Goal: Find specific page/section: Find specific page/section

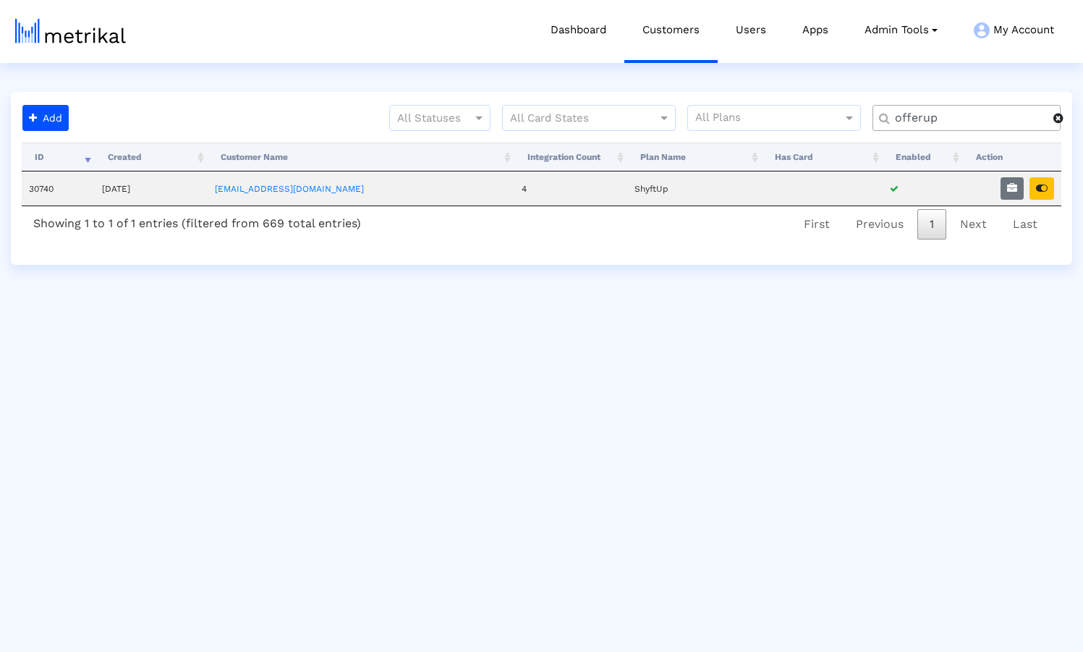
click at [1058, 121] on span at bounding box center [1058, 118] width 10 height 12
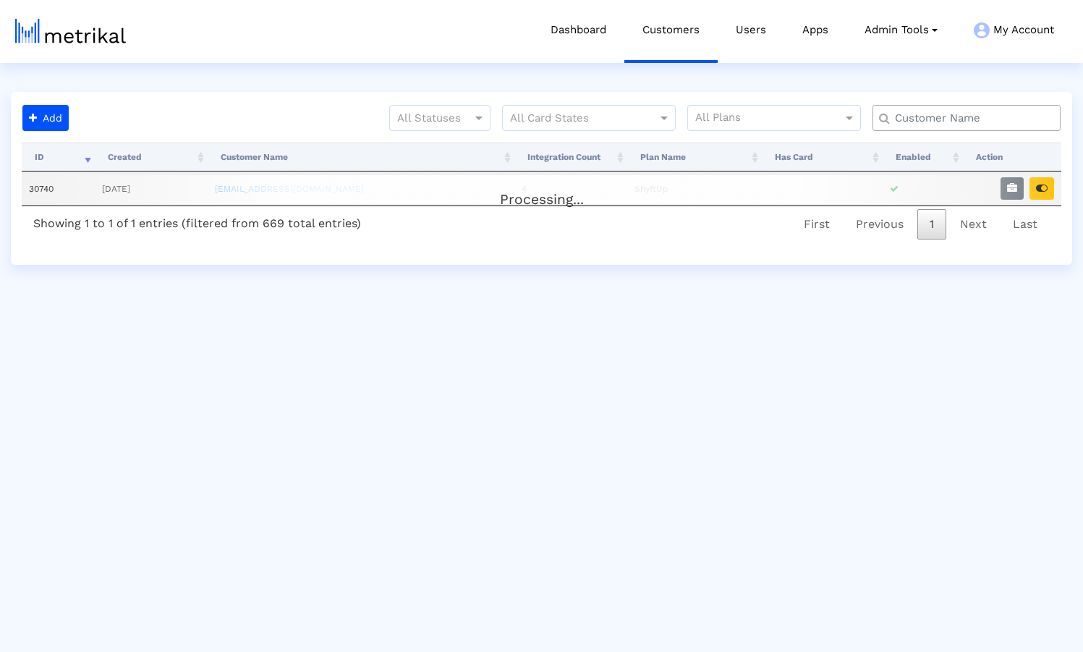
click at [955, 122] on input "text" at bounding box center [970, 118] width 170 height 15
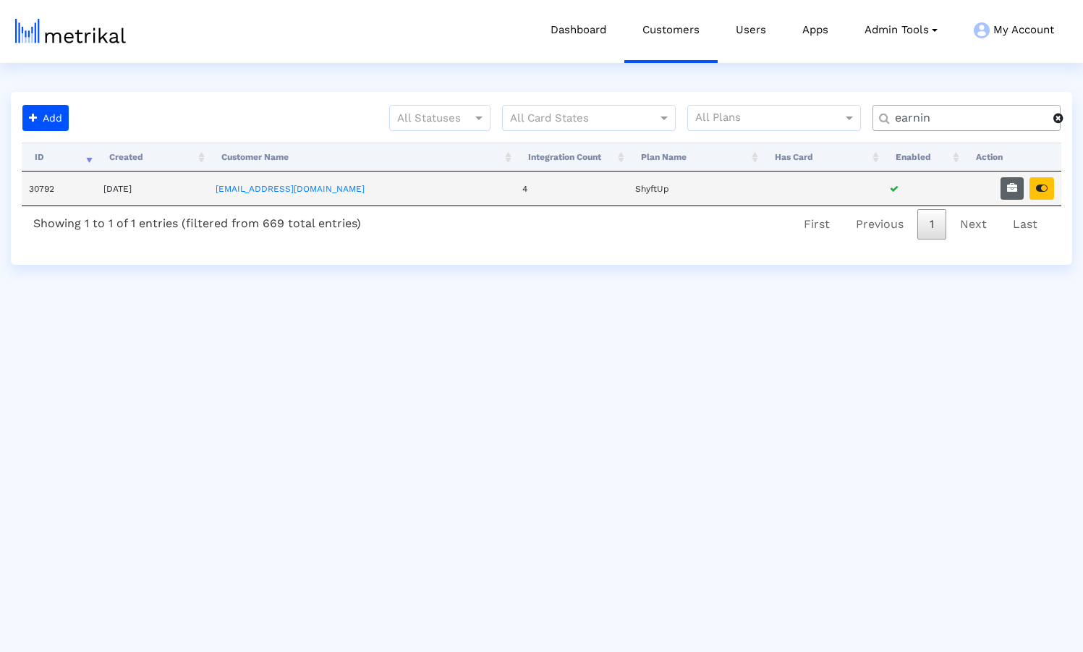
type input "earnin"
click at [1006, 192] on button "button" at bounding box center [1011, 188] width 23 height 22
select select "1: 1"
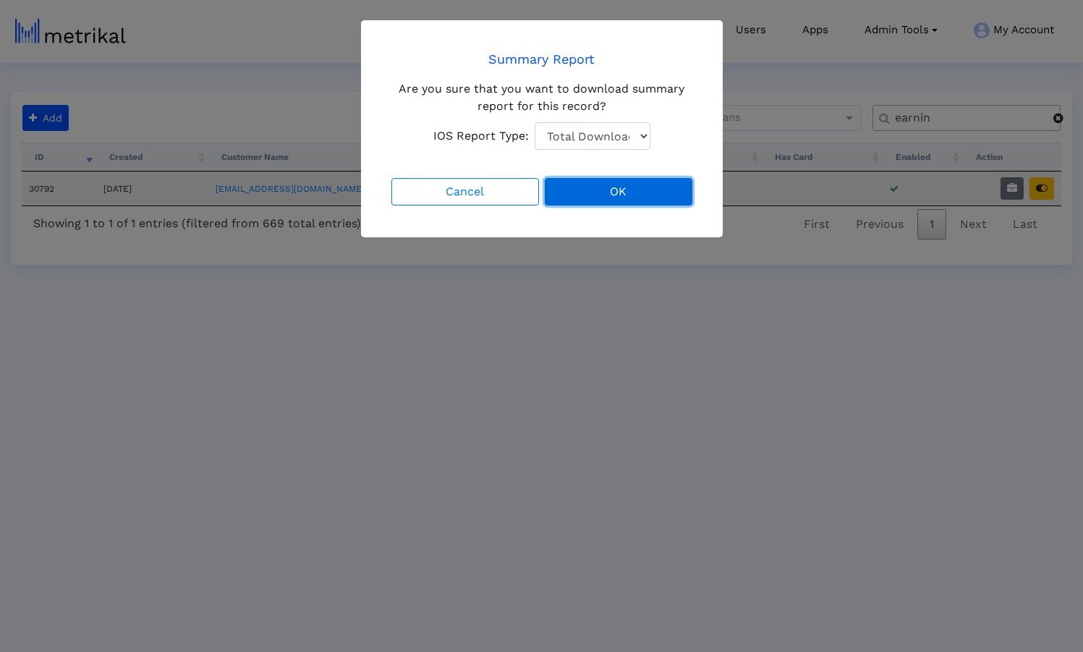
click at [595, 195] on button "OK" at bounding box center [619, 191] width 148 height 27
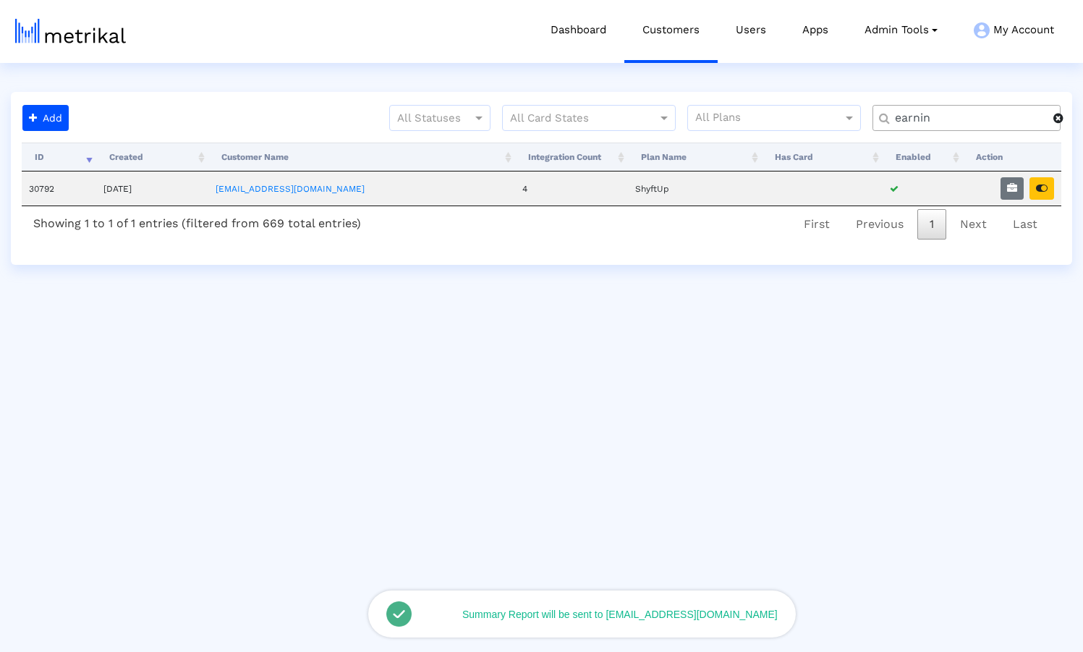
click at [1061, 122] on span at bounding box center [1058, 118] width 10 height 12
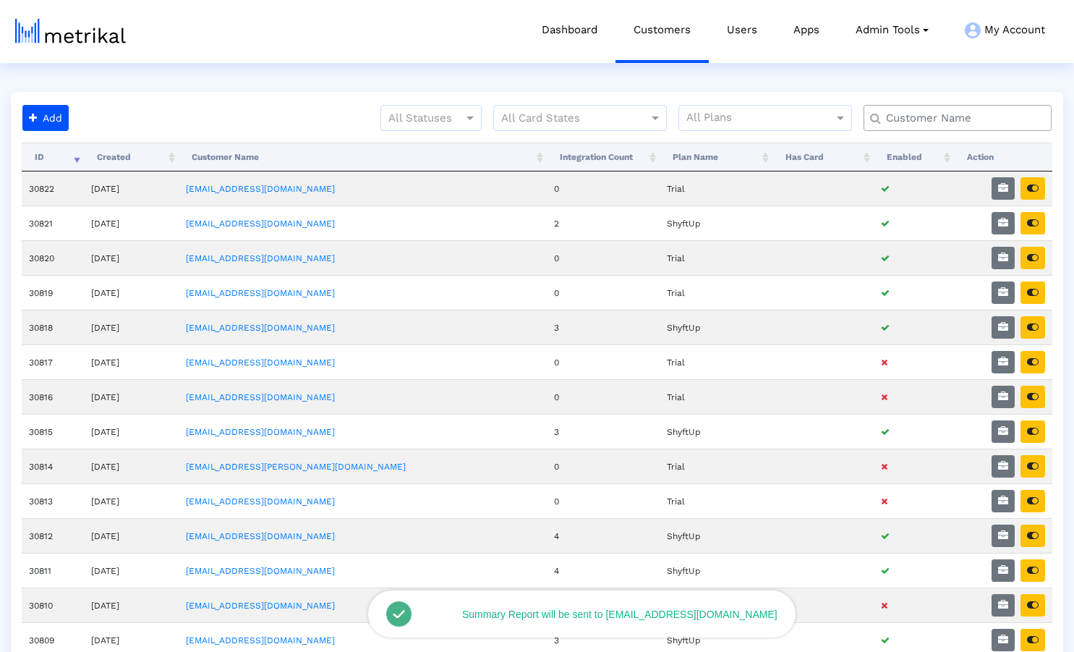
click at [956, 119] on input "text" at bounding box center [961, 118] width 170 height 15
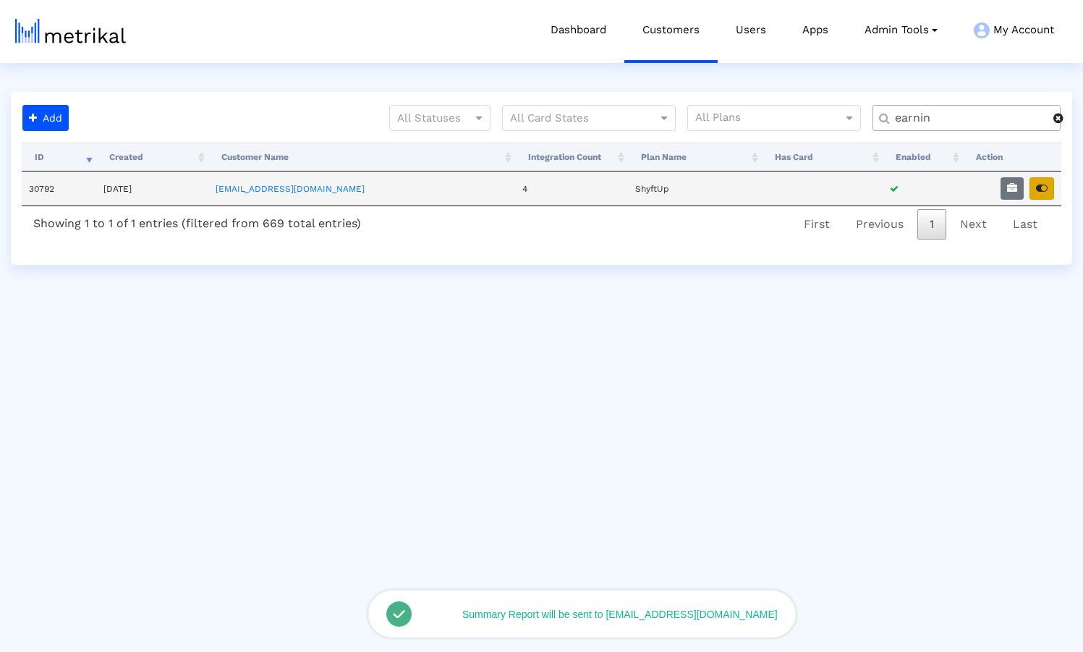
type input "earnin"
click at [1044, 184] on icon "button" at bounding box center [1042, 188] width 12 height 10
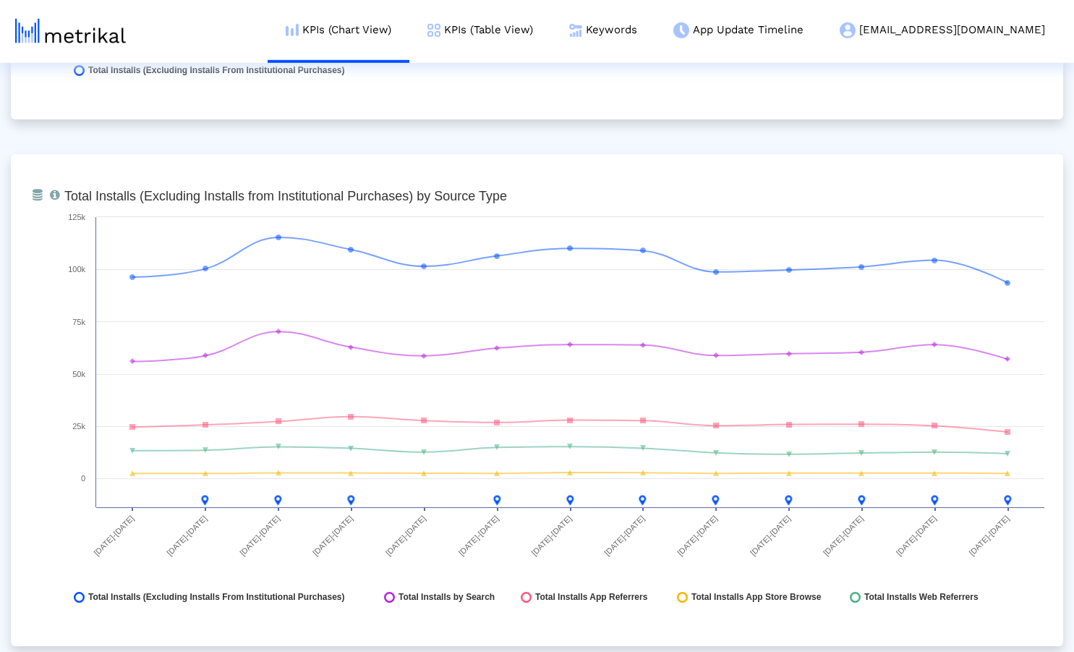
scroll to position [1551, 0]
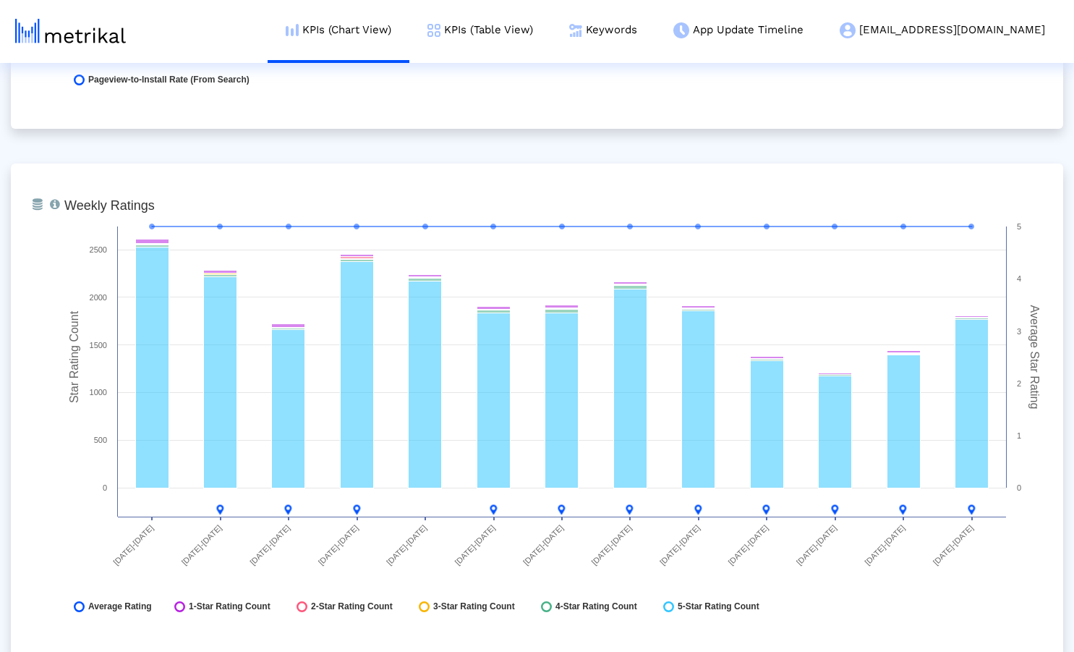
scroll to position [3726, 0]
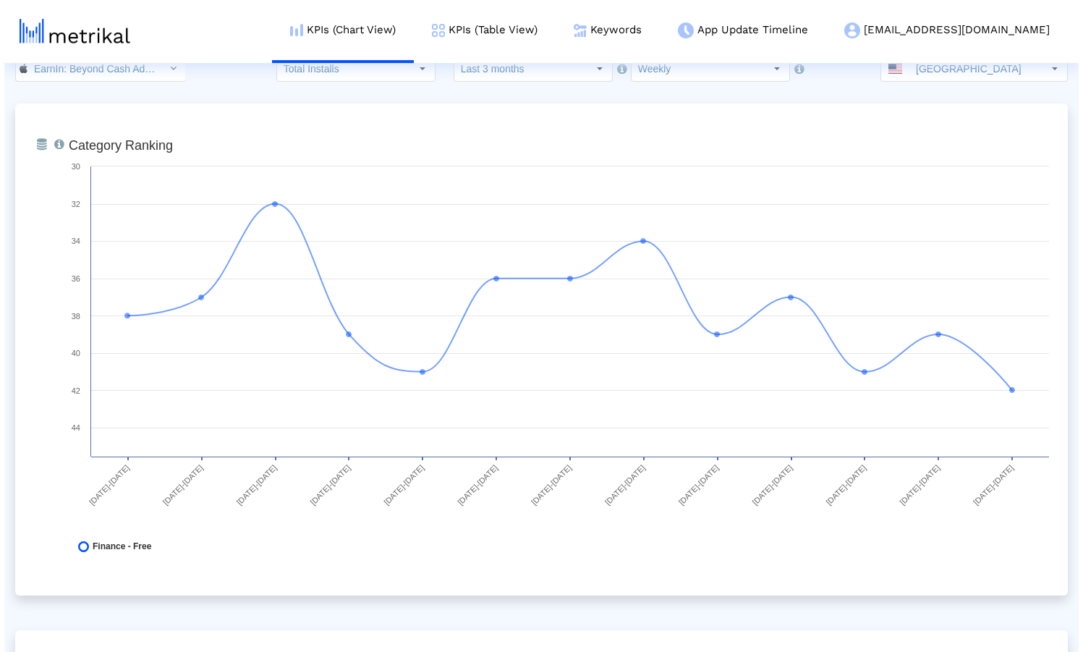
scroll to position [0, 0]
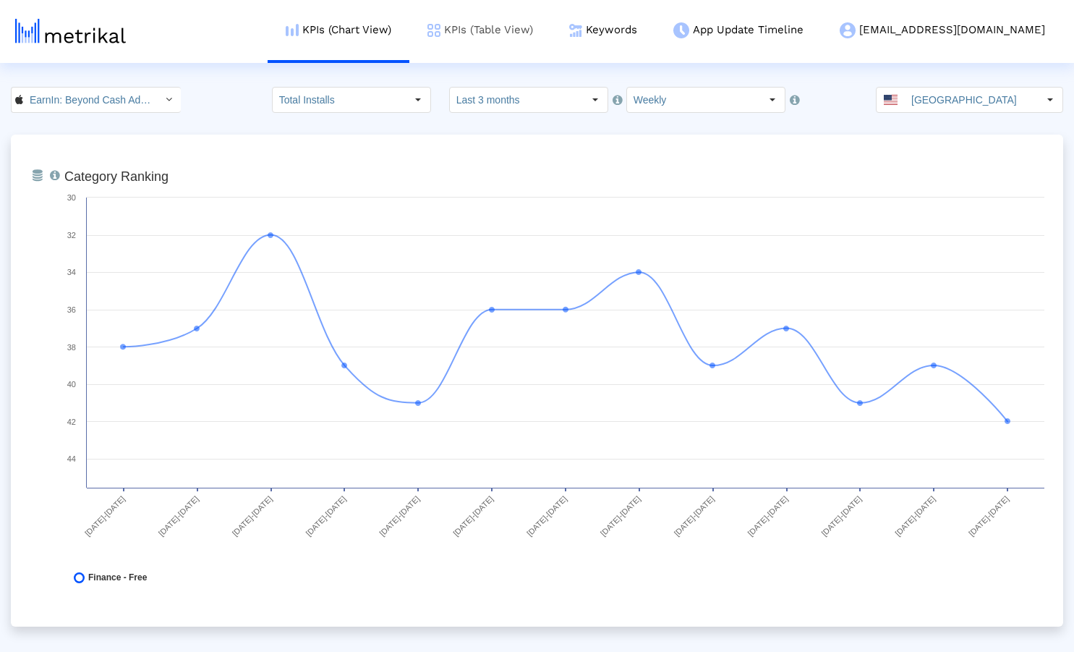
click at [551, 33] on link "KPIs (Table View)" at bounding box center [480, 30] width 142 height 60
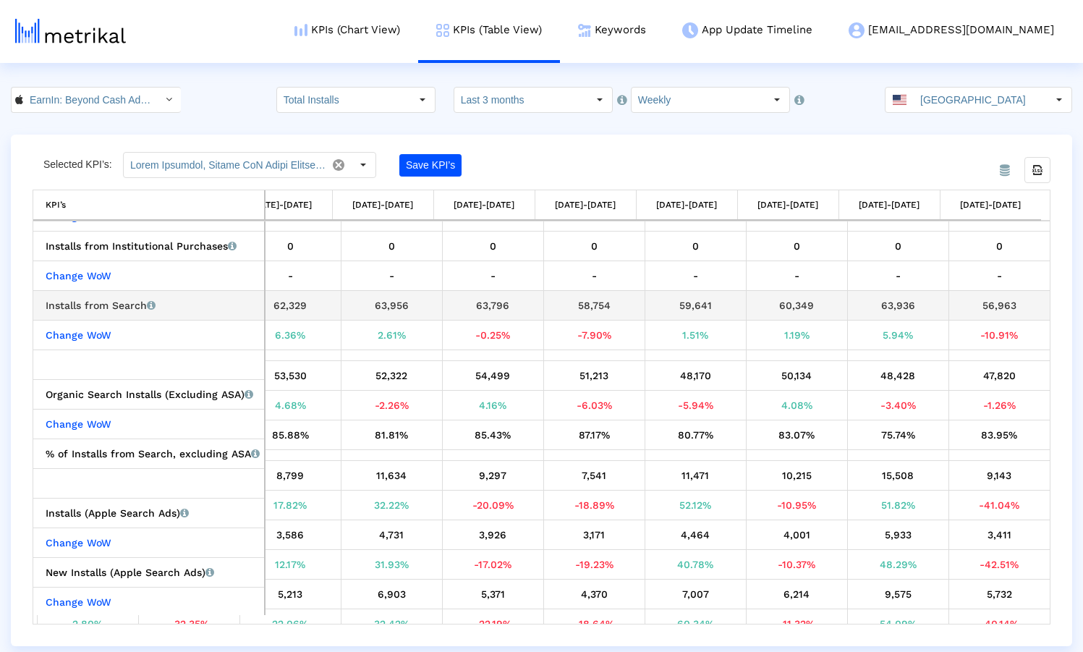
scroll to position [304, 540]
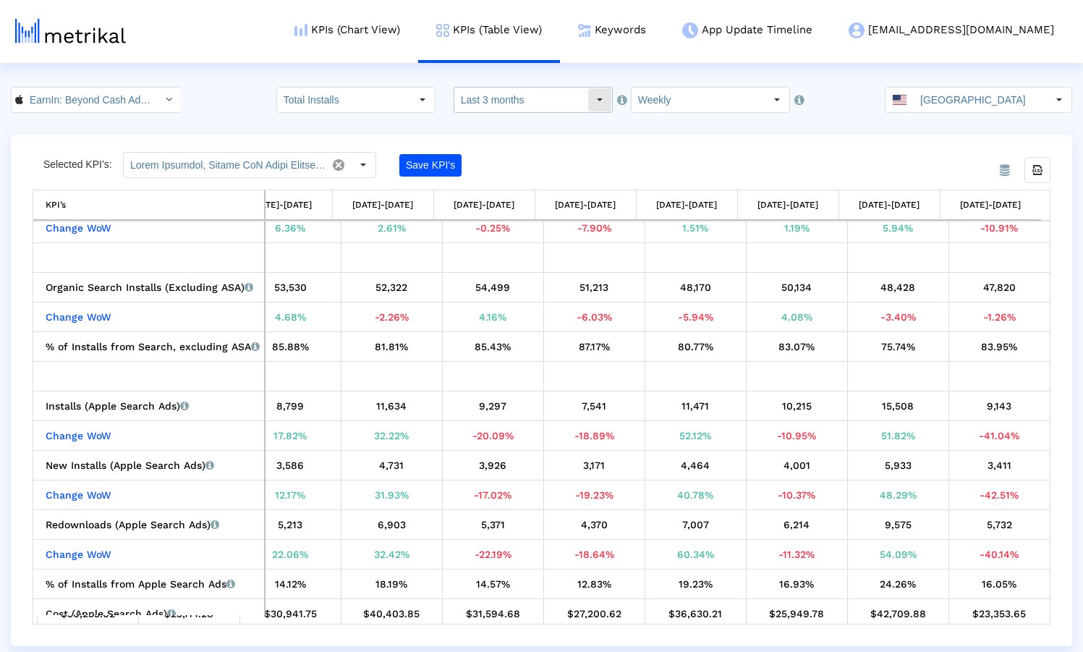
click at [524, 100] on input "Last 3 months" at bounding box center [520, 100] width 133 height 25
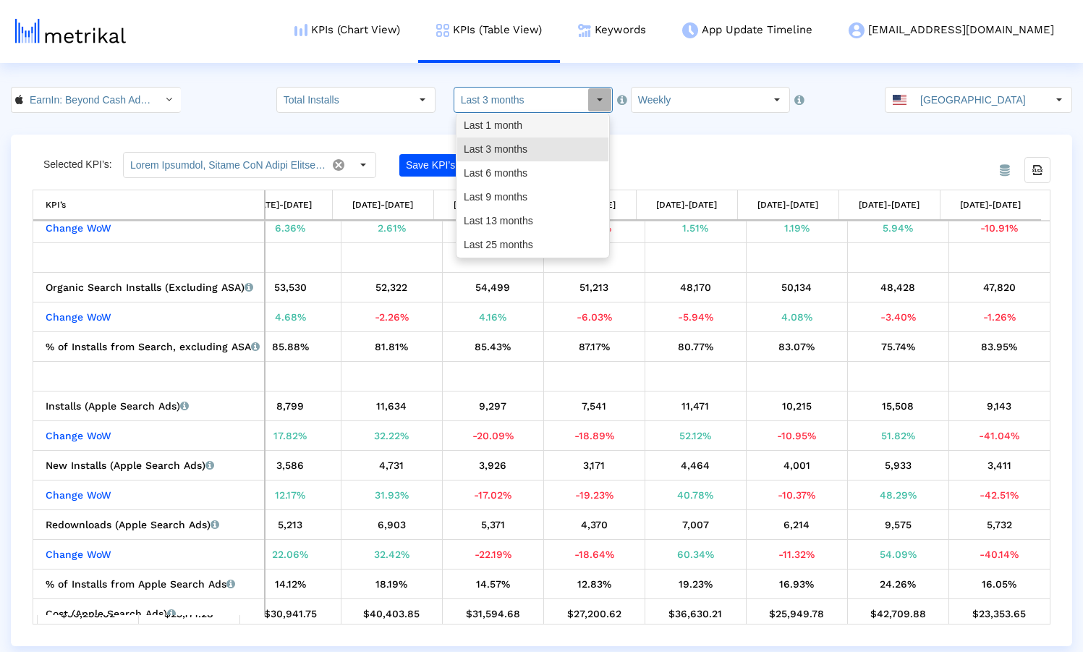
click at [524, 126] on div "Last 1 month" at bounding box center [532, 126] width 151 height 24
type input "Last 1 month"
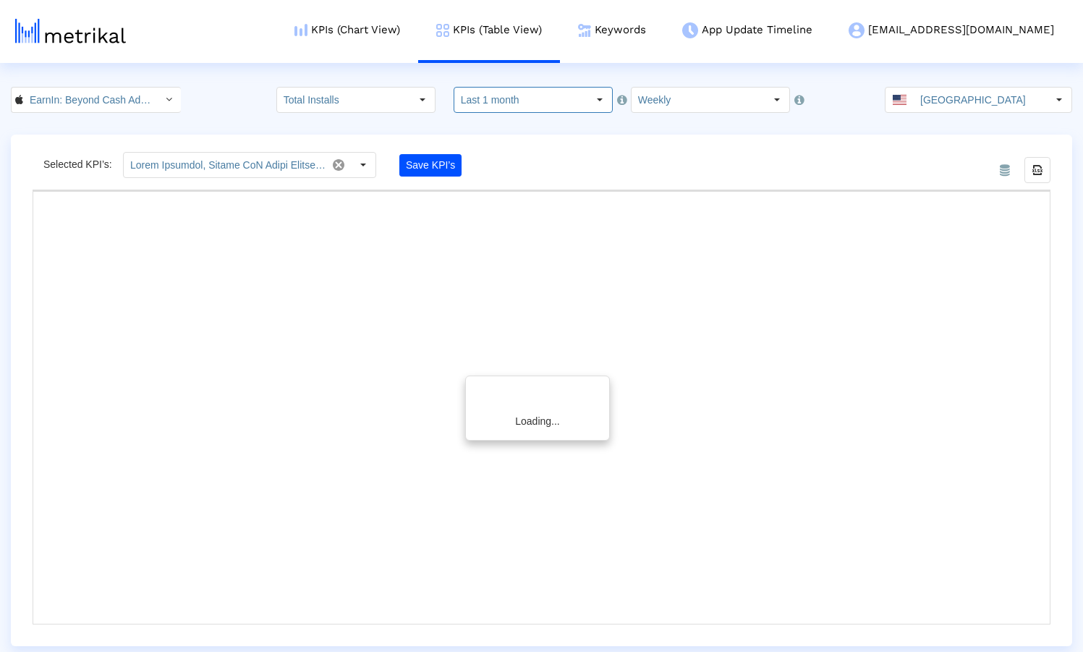
click at [688, 132] on crea-index "EarnIn: Beyond Cash Advance < 723815926 > Total Installs Select how far back fr…" at bounding box center [541, 366] width 1083 height 559
